Goal: Information Seeking & Learning: Understand process/instructions

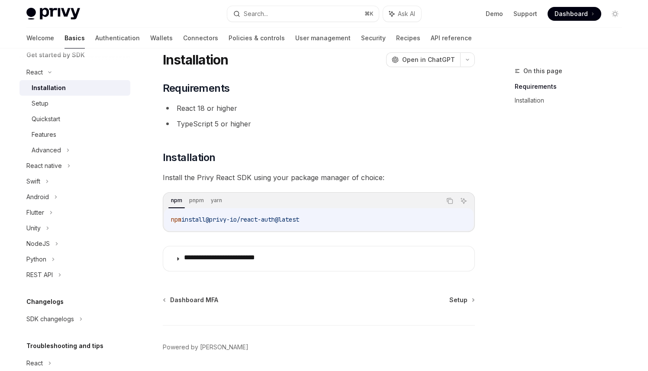
scroll to position [25, 0]
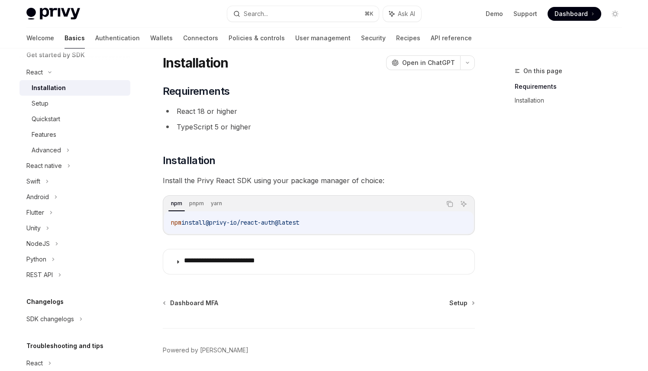
drag, startPoint x: 197, startPoint y: 83, endPoint x: 417, endPoint y: 307, distance: 313.9
click at [417, 308] on div "**********" at bounding box center [238, 222] width 478 height 362
copy div "Installation OpenAI Open in ChatGPT OpenAI Open in ChatGPT ​ Requirements React…"
click at [99, 109] on div "Setup" at bounding box center [78, 103] width 93 height 10
type textarea "*"
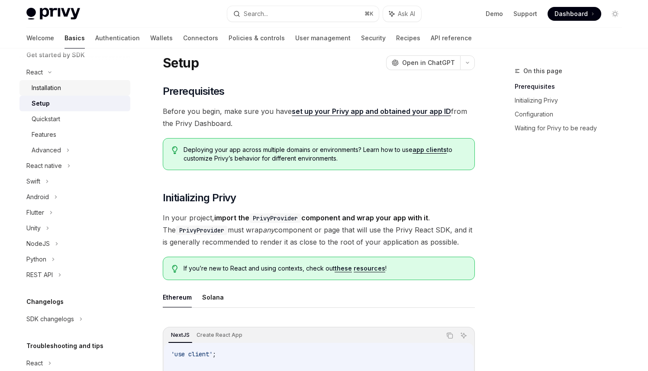
click at [123, 93] on div "Installation" at bounding box center [78, 88] width 93 height 10
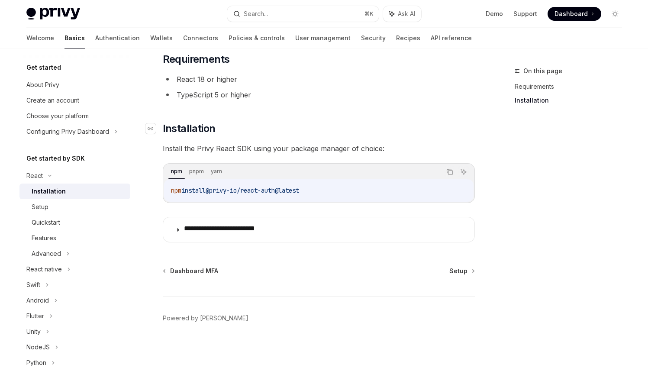
scroll to position [175, 0]
click at [106, 212] on div "Setup" at bounding box center [78, 207] width 93 height 10
type textarea "*"
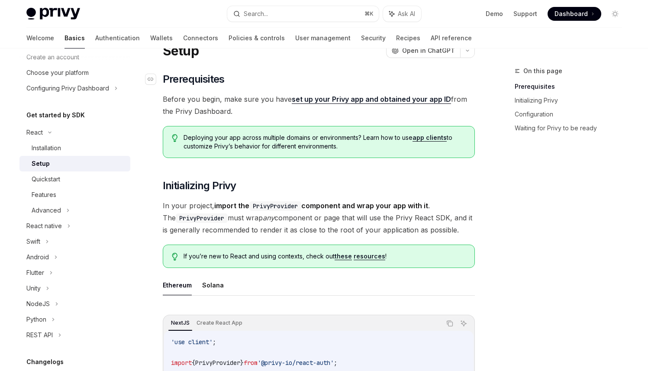
scroll to position [28, 0]
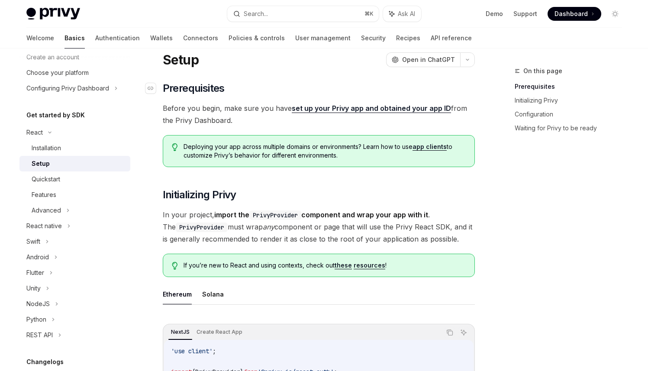
drag, startPoint x: 433, startPoint y: 154, endPoint x: 197, endPoint y: 112, distance: 239.4
copy div "Prerequisites Before you begin, make sure you have set up your Privy app and ob…"
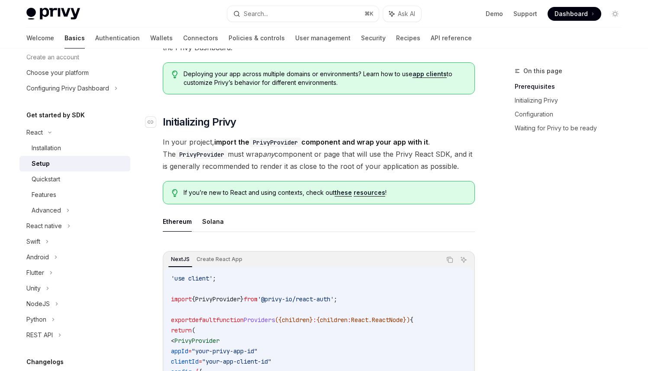
scroll to position [104, 0]
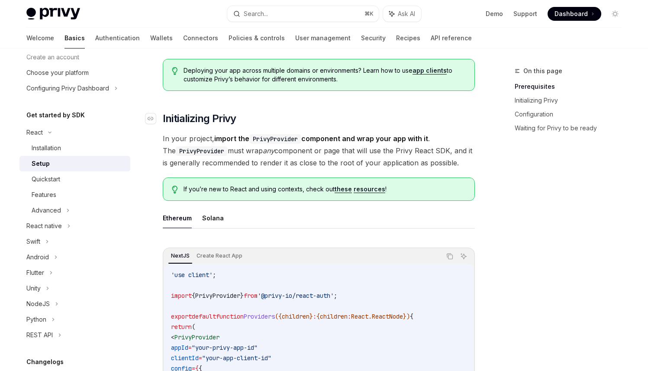
click at [350, 125] on h2 "​ Initializing Privy" at bounding box center [319, 119] width 312 height 14
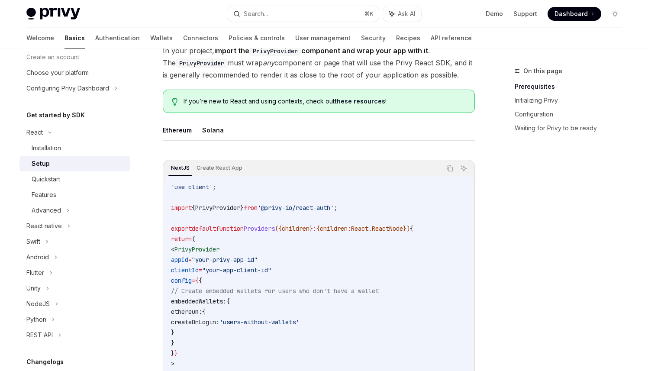
scroll to position [194, 0]
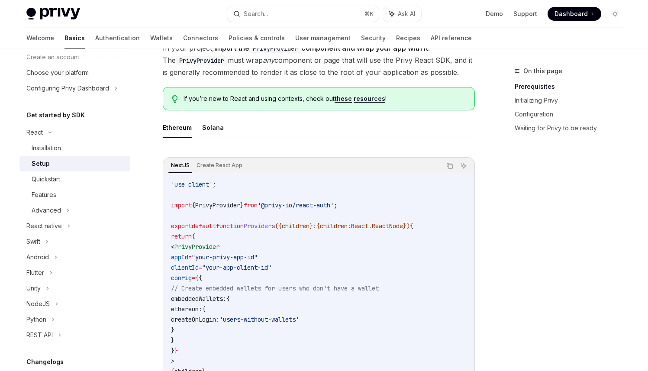
drag, startPoint x: 378, startPoint y: 180, endPoint x: 195, endPoint y: 100, distance: 199.9
copy div "​ Initializing Privy In your project, import the PrivyProvider component and wr…"
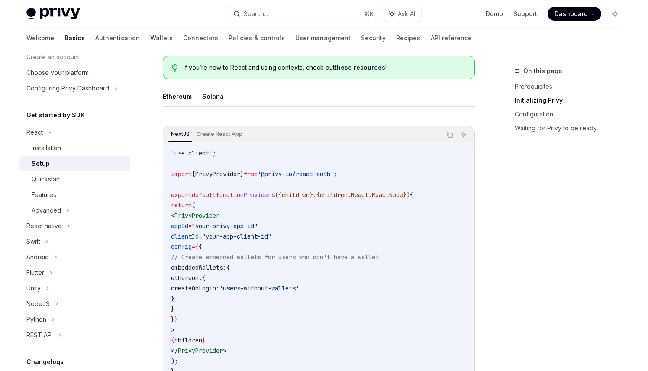
scroll to position [267, 0]
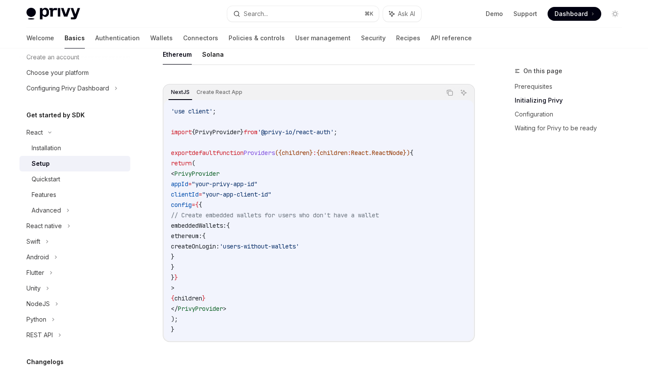
click at [362, 65] on ul "Ethereum Solana" at bounding box center [319, 54] width 312 height 21
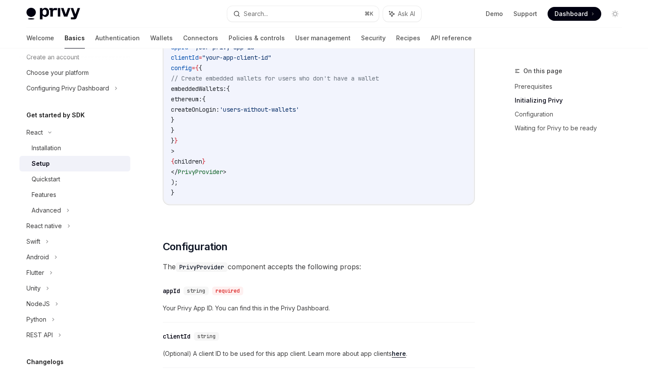
scroll to position [414, 0]
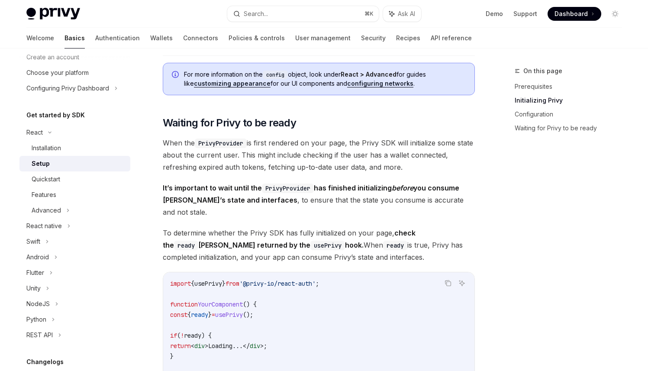
scroll to position [797, 0]
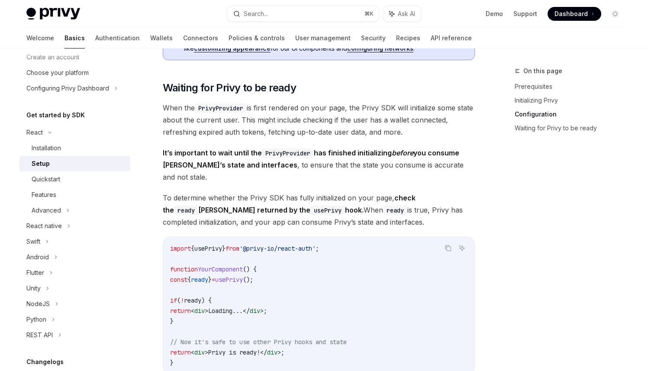
drag, startPoint x: 358, startPoint y: 292, endPoint x: 196, endPoint y: 76, distance: 270.8
copy div "​ Configuration The PrivyProvider component accepts the following props: ​ appI…"
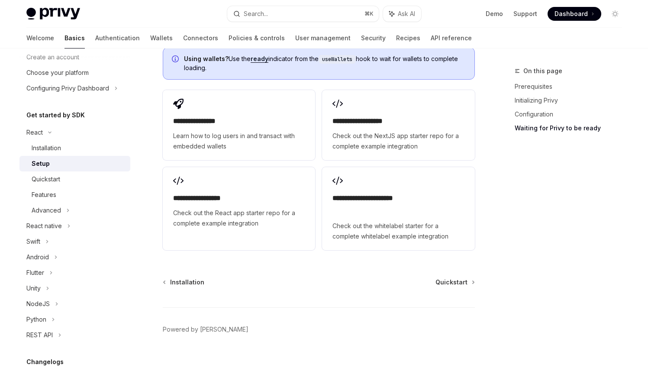
scroll to position [1130, 0]
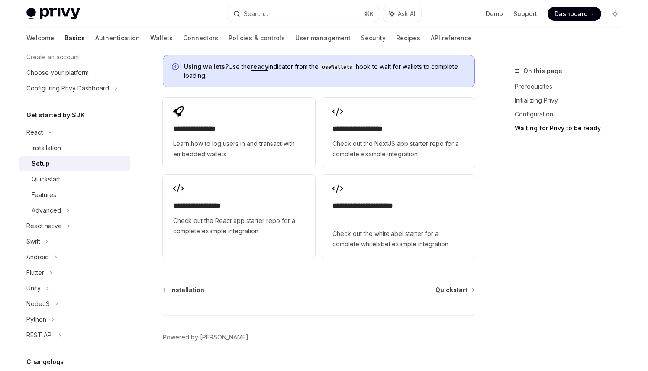
drag, startPoint x: 289, startPoint y: 316, endPoint x: 199, endPoint y: 85, distance: 247.6
copy div "Waiting for Privy to be ready When the PrivyProvider is first rendered on your …"
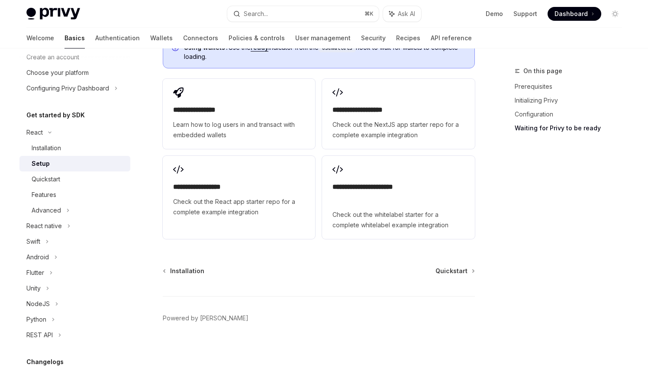
scroll to position [1371, 0]
click at [497, 225] on div "On this page Prerequisites Initializing Privy Configuration Waiting for Privy t…" at bounding box center [563, 218] width 132 height 305
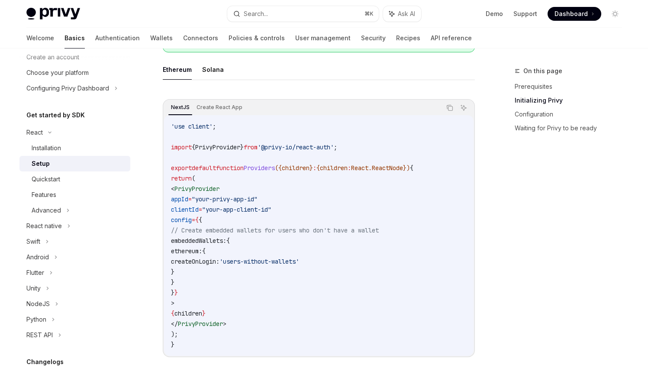
scroll to position [0, 0]
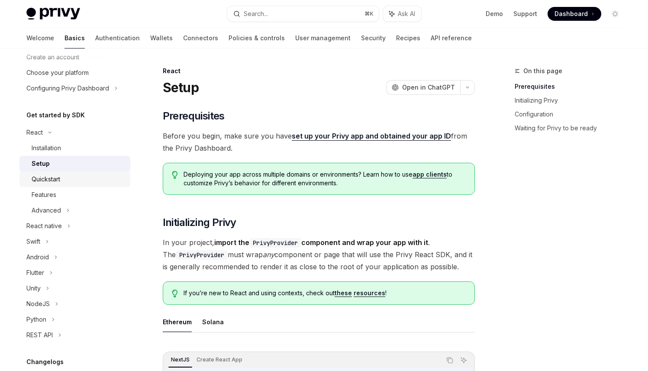
click at [100, 184] on div "Quickstart" at bounding box center [78, 179] width 93 height 10
type textarea "*"
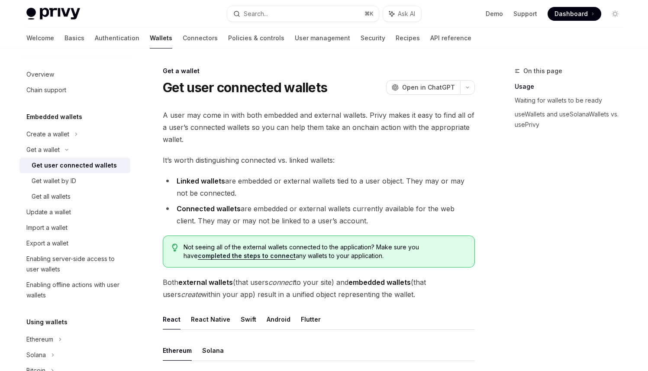
click at [305, 145] on span "A user may come in with both embedded and external wallets. Privy makes it easy…" at bounding box center [319, 127] width 312 height 36
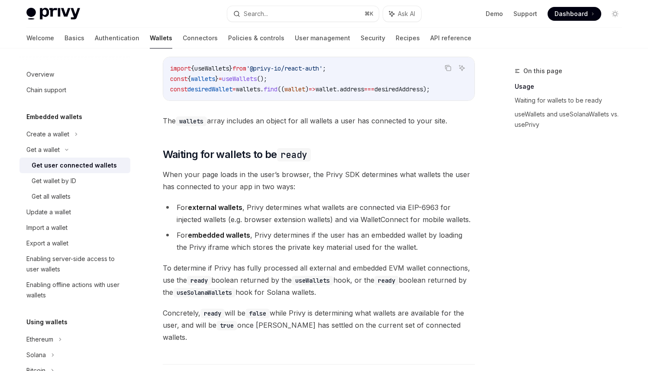
scroll to position [394, 0]
